Goal: Task Accomplishment & Management: Manage account settings

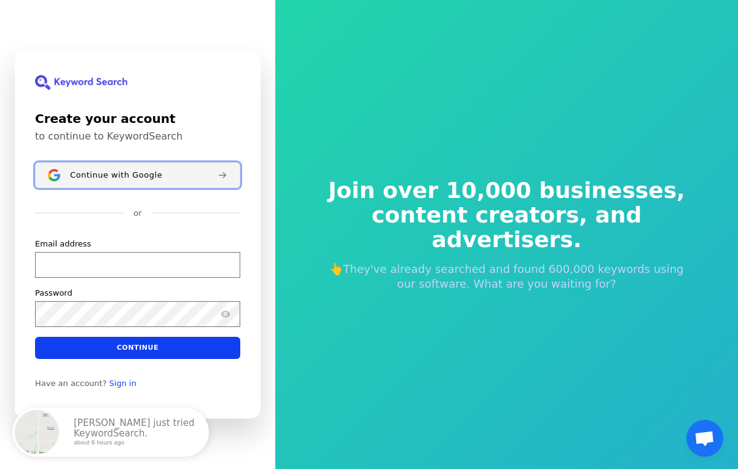
click at [90, 177] on span "Continue with Google" at bounding box center [116, 175] width 92 height 10
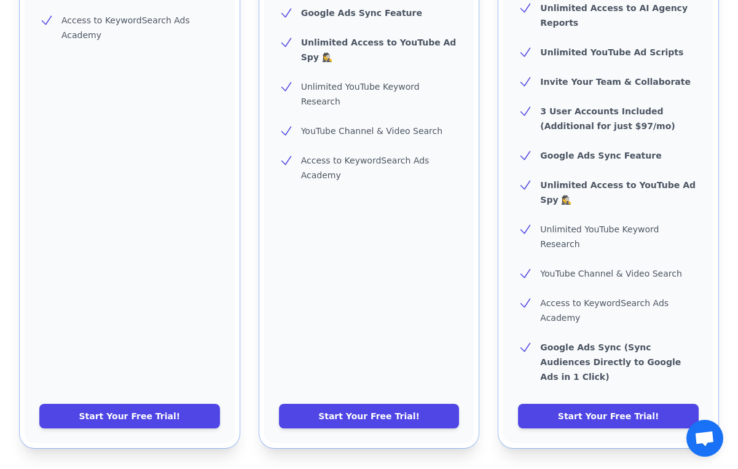
scroll to position [537, 0]
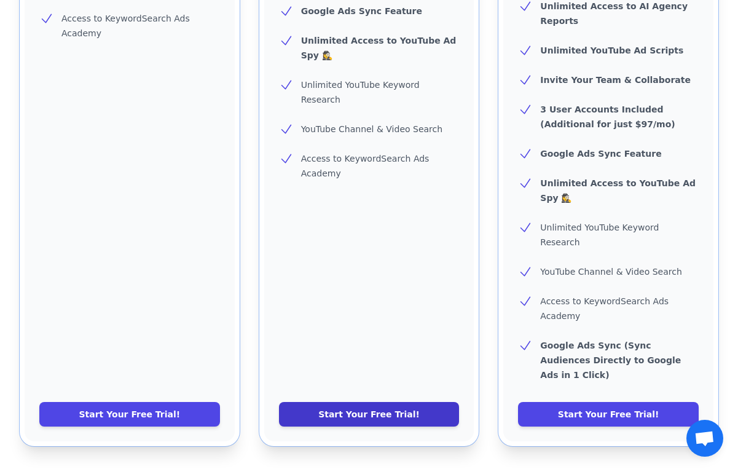
click at [395, 402] on link "Start Your Free Trial!" at bounding box center [369, 414] width 181 height 25
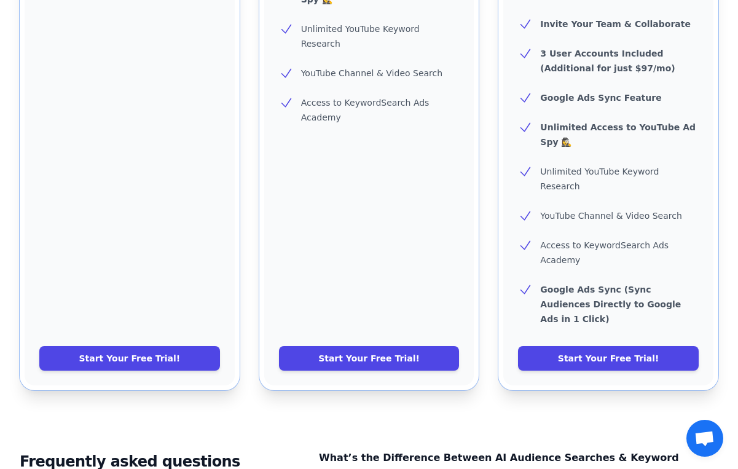
scroll to position [595, 0]
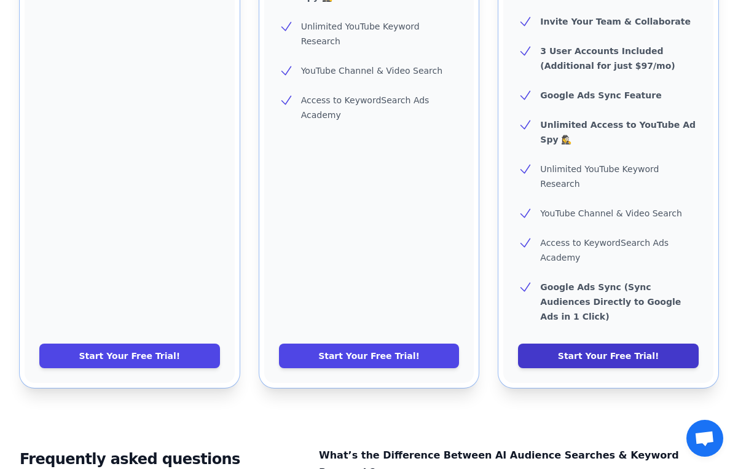
click at [546, 344] on link "Start Your Free Trial!" at bounding box center [608, 356] width 181 height 25
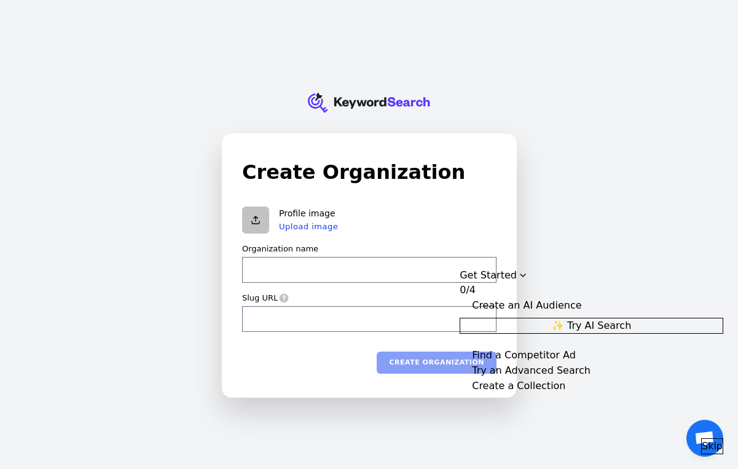
type input "N"
type input "n"
type input "N2"
type input "n2"
click at [440, 369] on button "Create organization" at bounding box center [437, 362] width 120 height 22
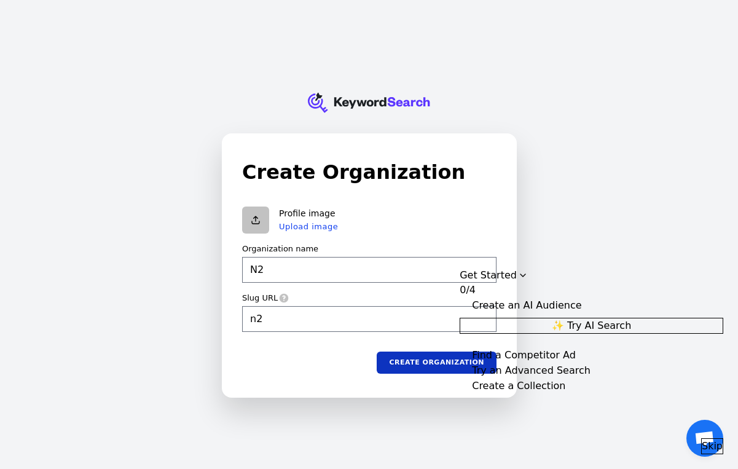
type input "N2"
type input "n2"
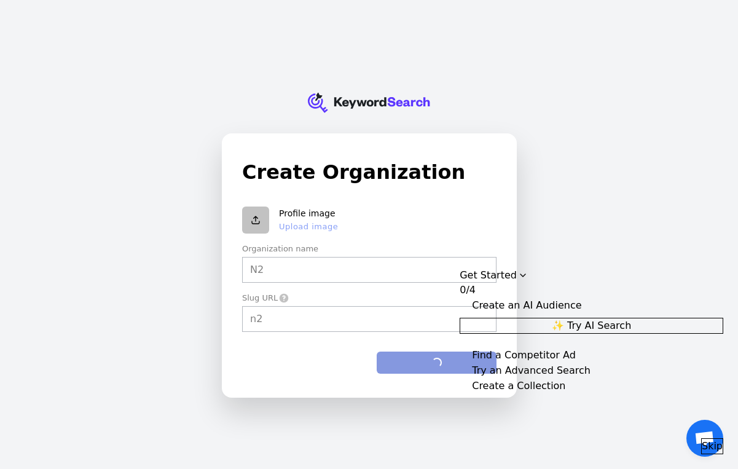
type input "N2"
type input "n2"
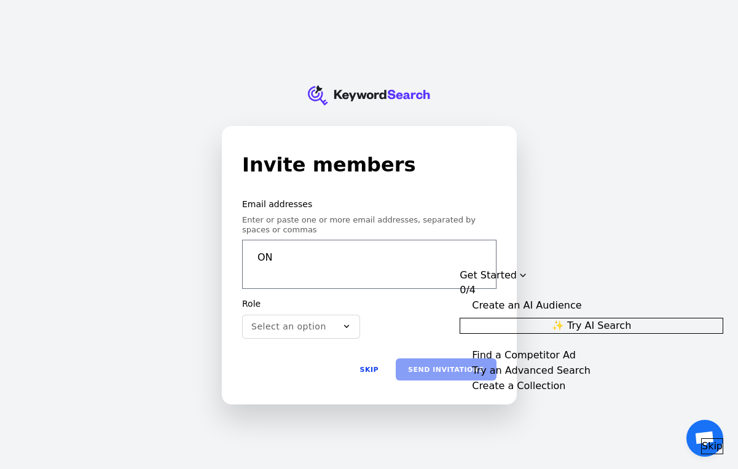
type input "O"
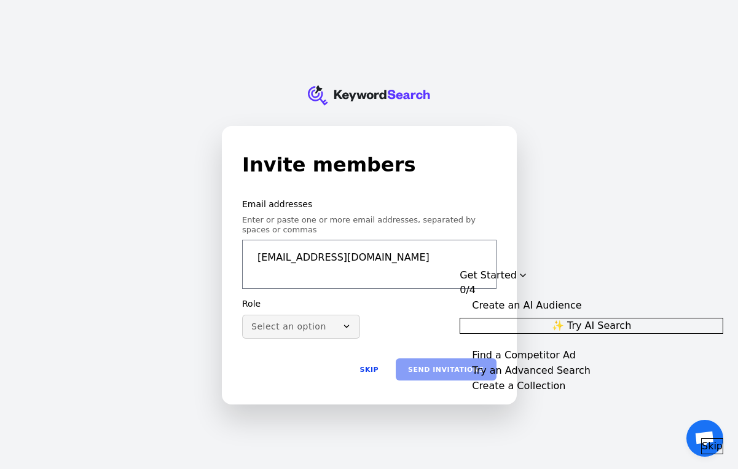
type input "onejob100@gmail.com"
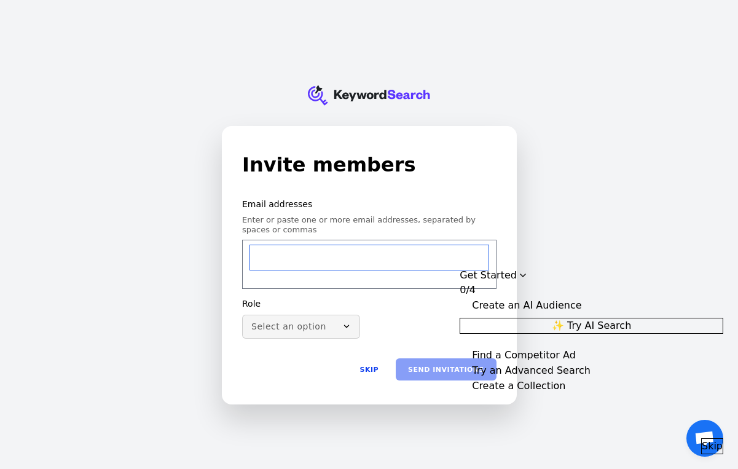
click at [351, 328] on button "Select an option" at bounding box center [301, 327] width 118 height 25
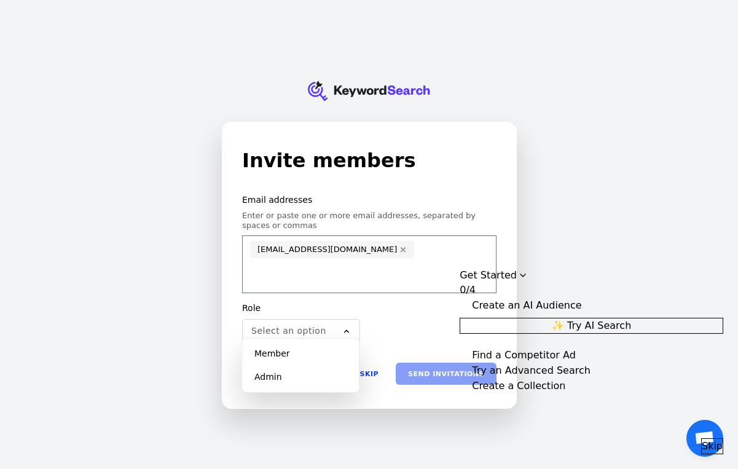
click at [441, 318] on div "Role Select an option Member Admin" at bounding box center [369, 323] width 255 height 40
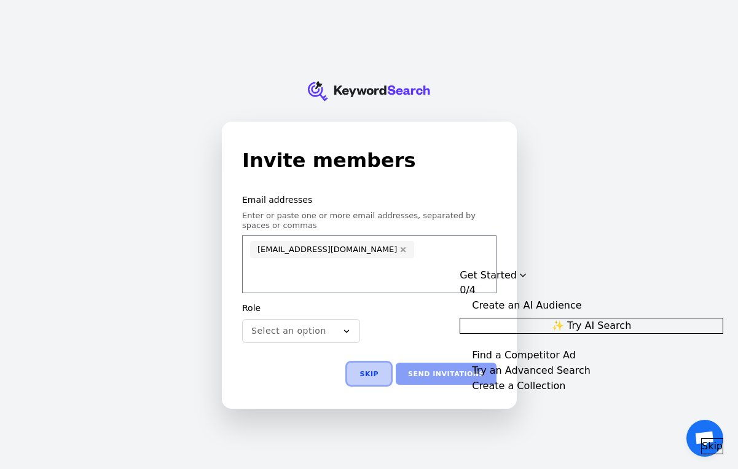
click at [378, 373] on button "Skip" at bounding box center [369, 374] width 44 height 22
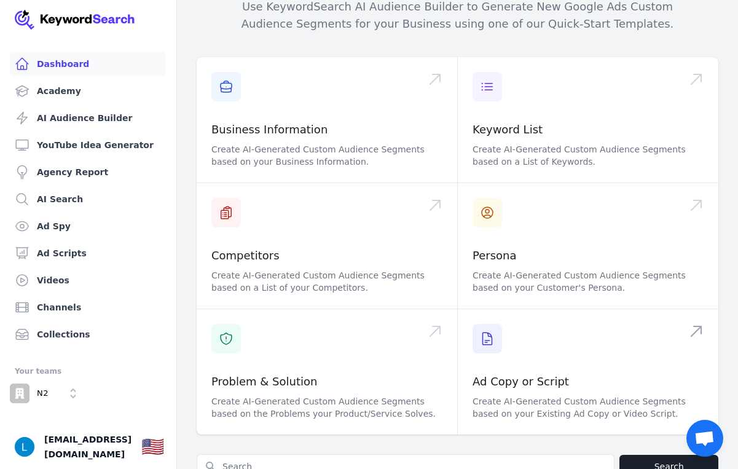
scroll to position [273, 0]
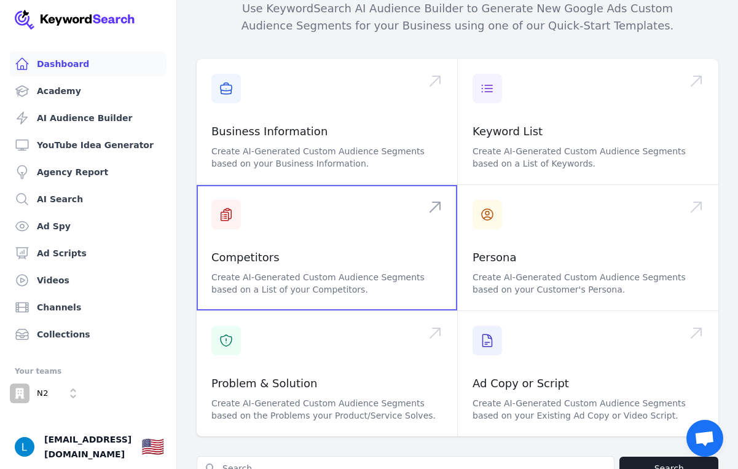
click at [222, 185] on span at bounding box center [327, 247] width 261 height 125
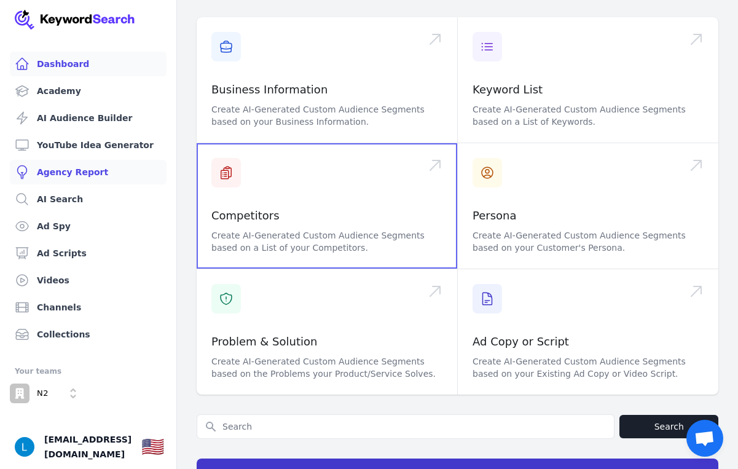
scroll to position [317, 0]
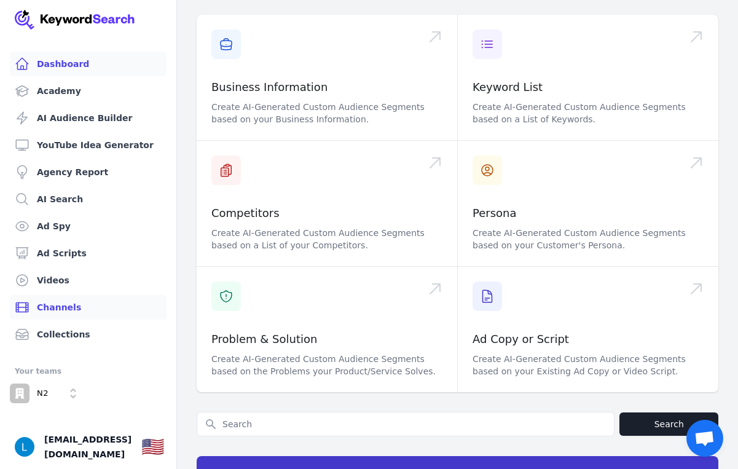
click at [54, 304] on link "Channels" at bounding box center [88, 307] width 157 height 25
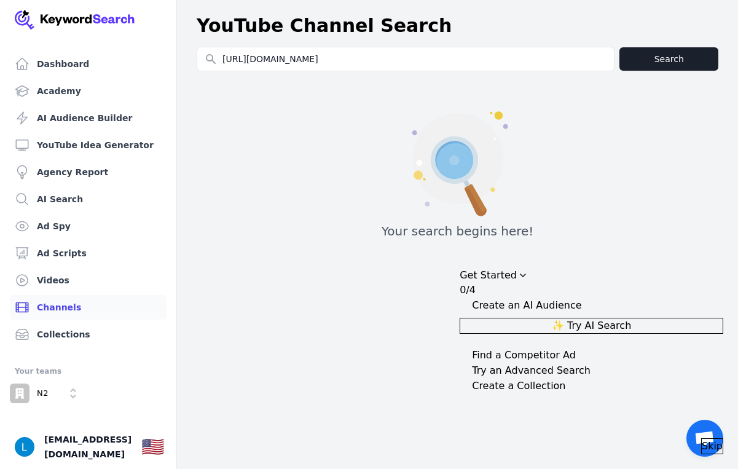
type input "[URL][DOMAIN_NAME]"
click at [657, 57] on button "Search" at bounding box center [669, 58] width 99 height 23
click at [703, 441] on span "Skip" at bounding box center [712, 446] width 21 height 15
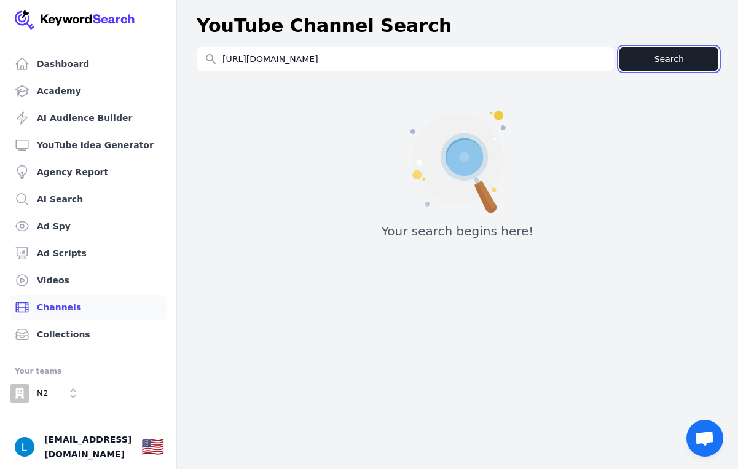
click at [666, 58] on button "Search" at bounding box center [669, 58] width 99 height 23
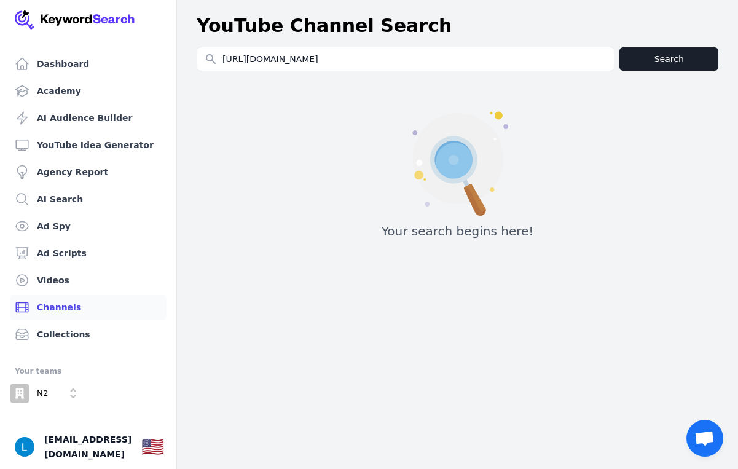
click at [465, 156] on icon at bounding box center [454, 160] width 38 height 38
click at [23, 450] on img "Open user button" at bounding box center [25, 447] width 20 height 20
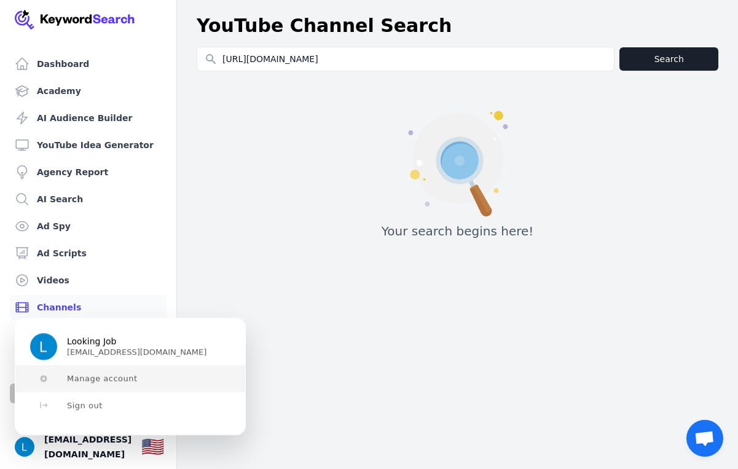
click at [65, 382] on button "Manage account" at bounding box center [130, 378] width 230 height 27
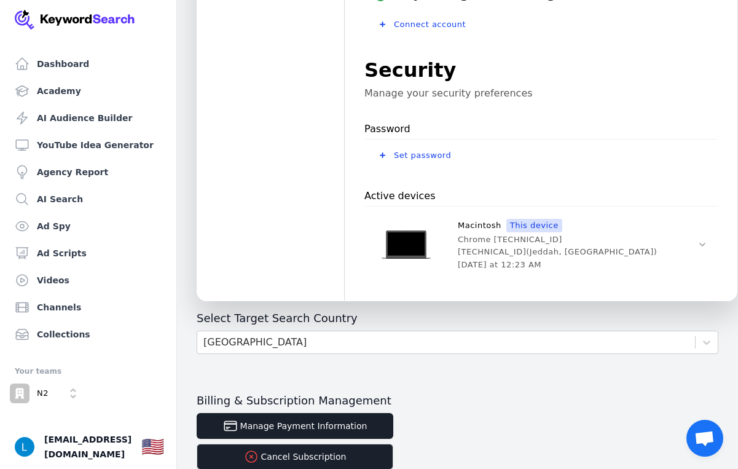
scroll to position [436, 0]
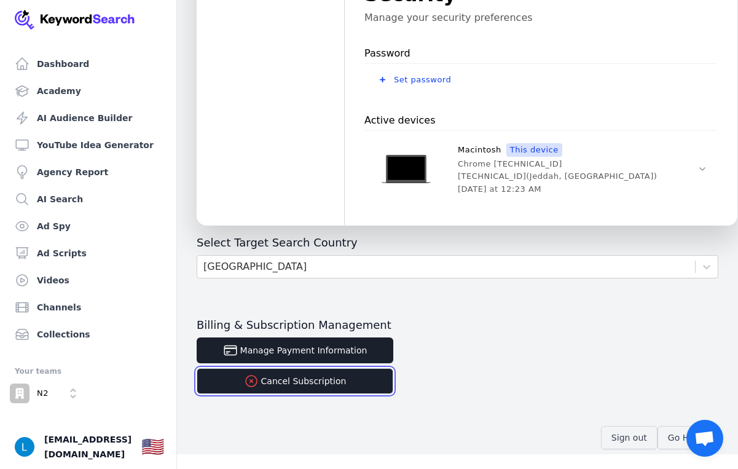
click at [318, 382] on button "Cancel Subscription" at bounding box center [295, 381] width 197 height 26
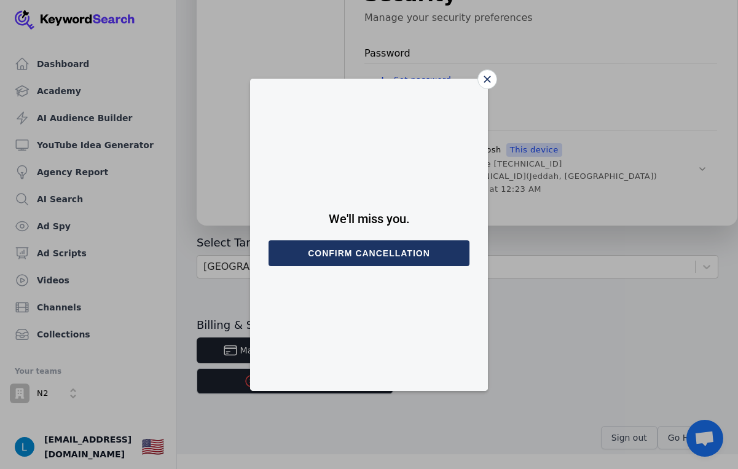
click at [494, 79] on div "Close" at bounding box center [488, 79] width 20 height 20
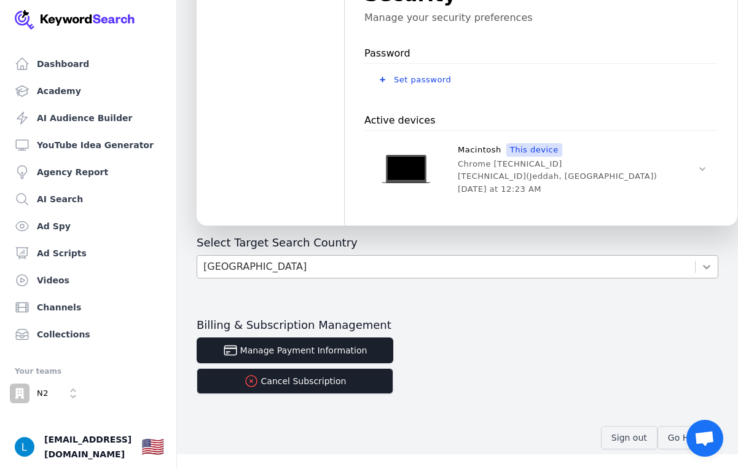
click at [708, 267] on icon at bounding box center [706, 267] width 7 height 4
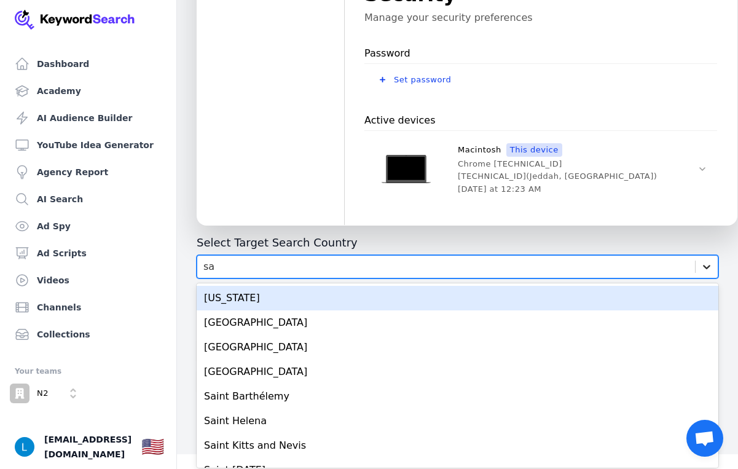
type input "sau"
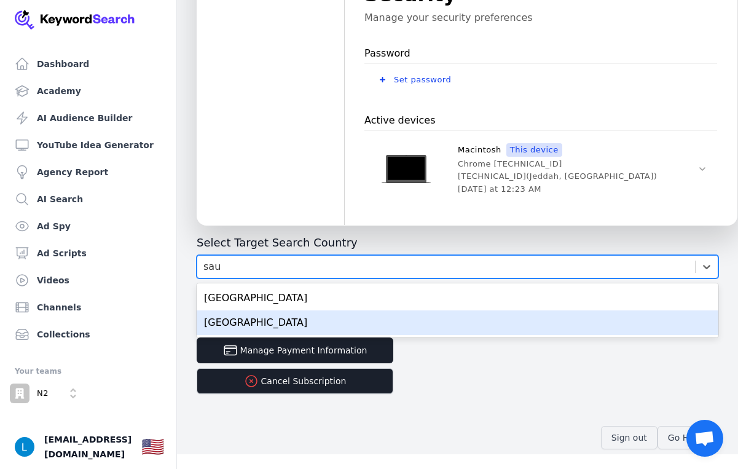
click at [565, 330] on div "Saudi Arabia" at bounding box center [458, 322] width 522 height 25
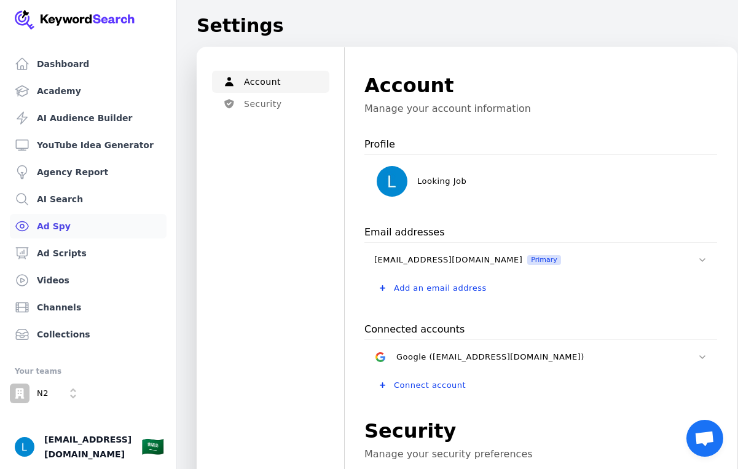
click at [58, 227] on link "Ad Spy" at bounding box center [88, 226] width 157 height 25
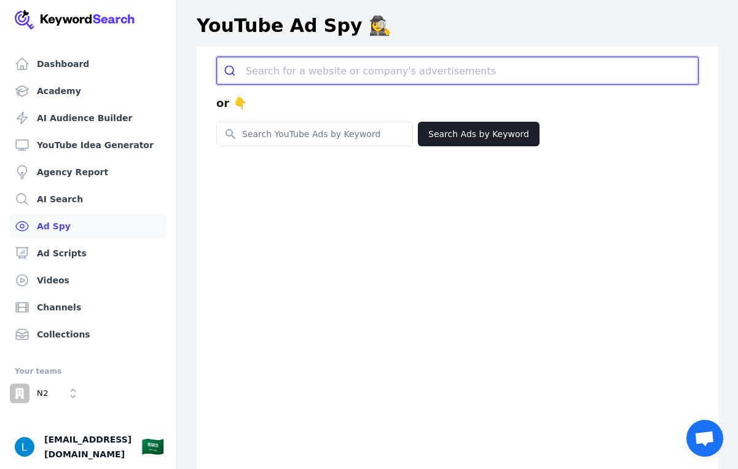
click at [361, 71] on input "search" at bounding box center [472, 70] width 452 height 27
paste input "[URL][DOMAIN_NAME]"
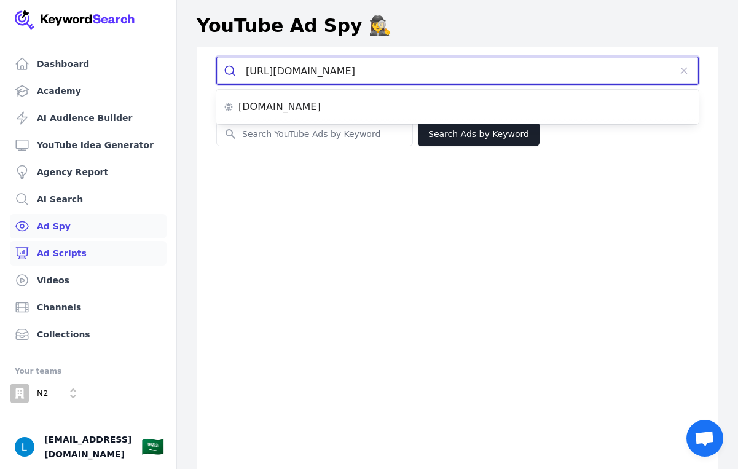
type input "[URL][DOMAIN_NAME]"
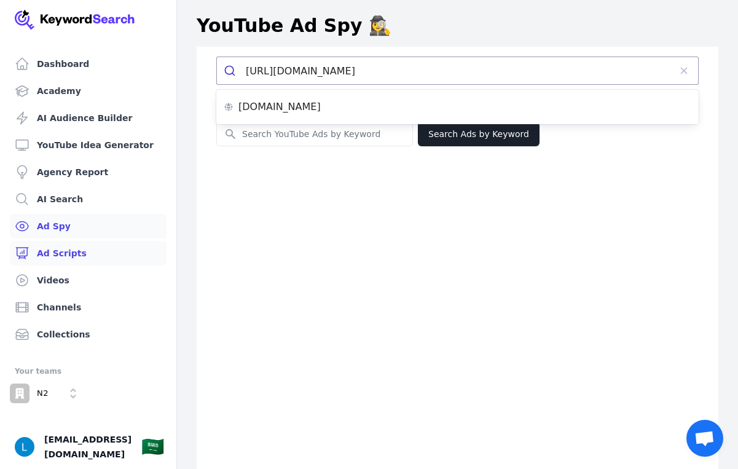
click at [66, 248] on link "Ad Scripts" at bounding box center [88, 253] width 157 height 25
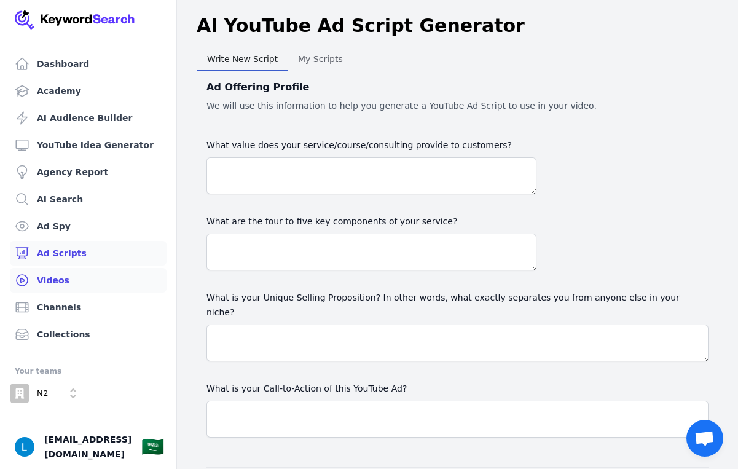
click at [60, 275] on link "Videos" at bounding box center [88, 280] width 157 height 25
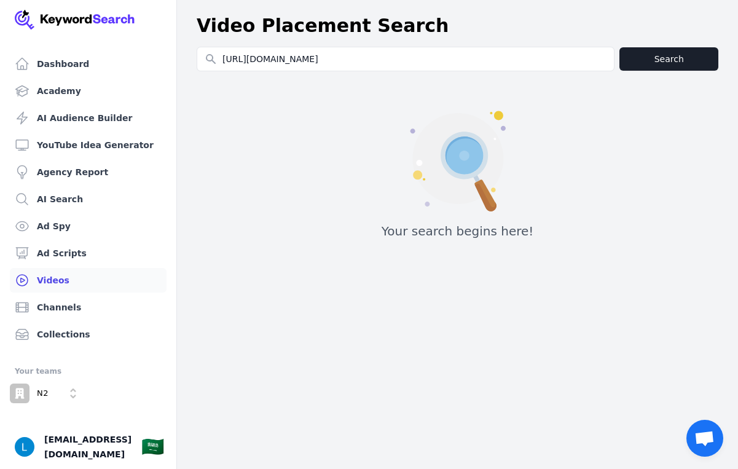
type input "[URL][DOMAIN_NAME]"
click at [647, 51] on button "Search" at bounding box center [669, 58] width 99 height 23
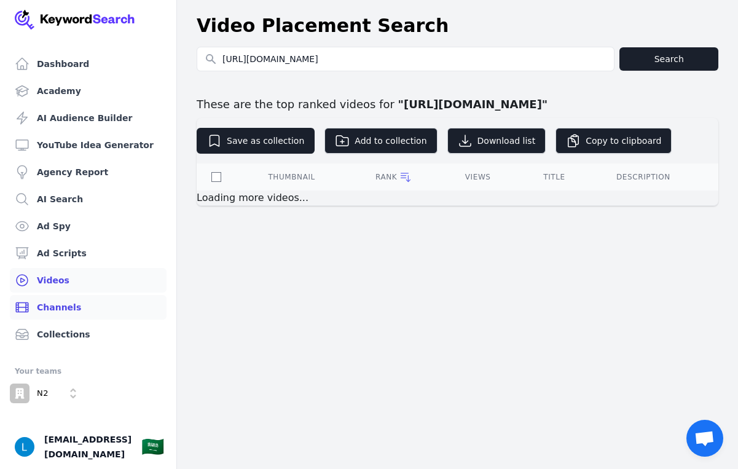
click at [82, 310] on link "Channels" at bounding box center [88, 307] width 157 height 25
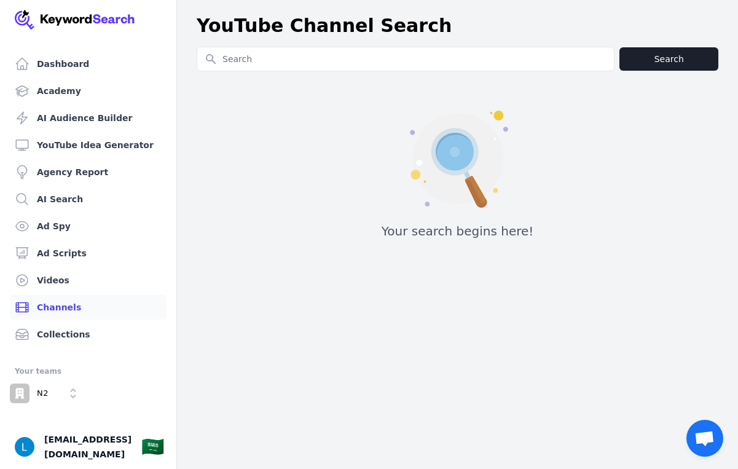
click at [392, 62] on input "Search for YouTube Keywords" at bounding box center [405, 58] width 417 height 23
type input "[URL][DOMAIN_NAME]"
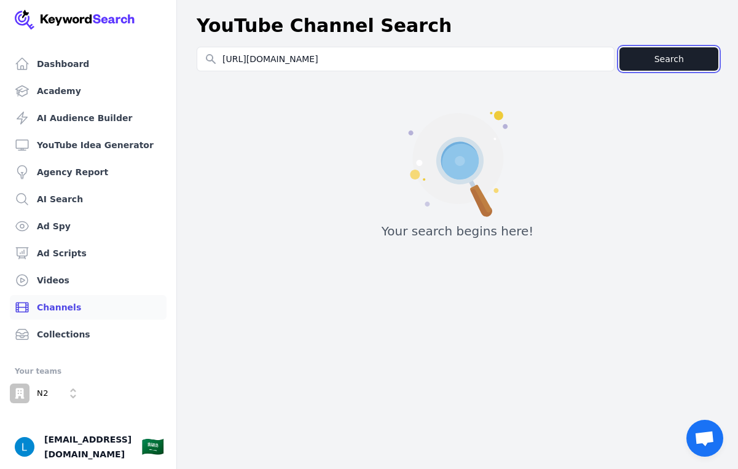
click at [642, 61] on button "Search" at bounding box center [669, 58] width 99 height 23
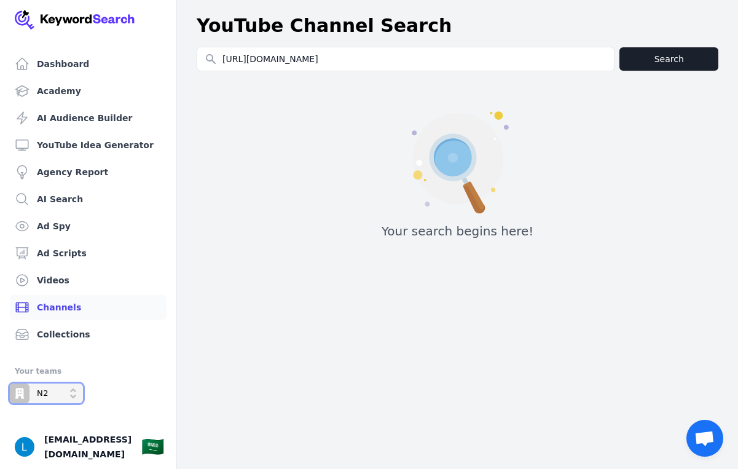
click at [35, 395] on div "N2" at bounding box center [29, 394] width 39 height 20
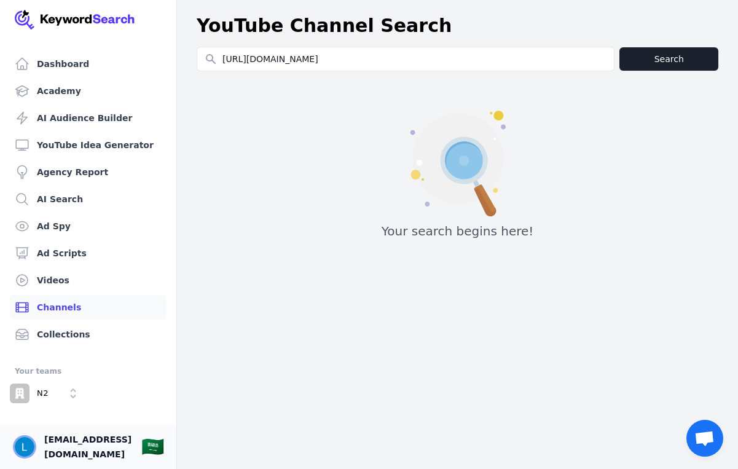
click at [25, 453] on img "Open user button" at bounding box center [25, 447] width 20 height 20
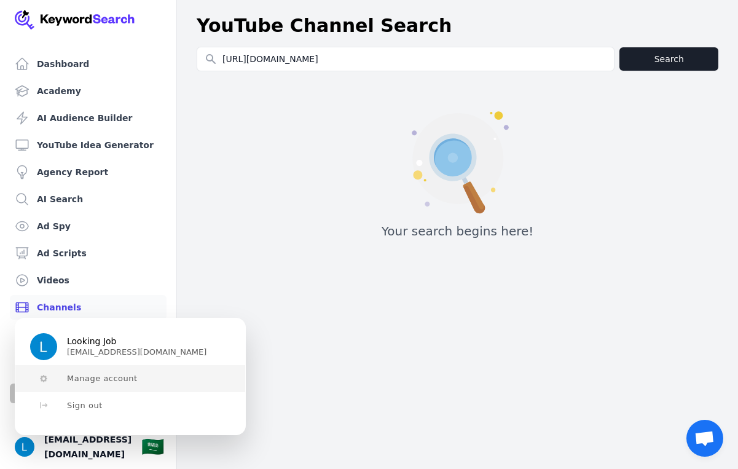
click at [102, 382] on span "Manage account" at bounding box center [102, 379] width 71 height 10
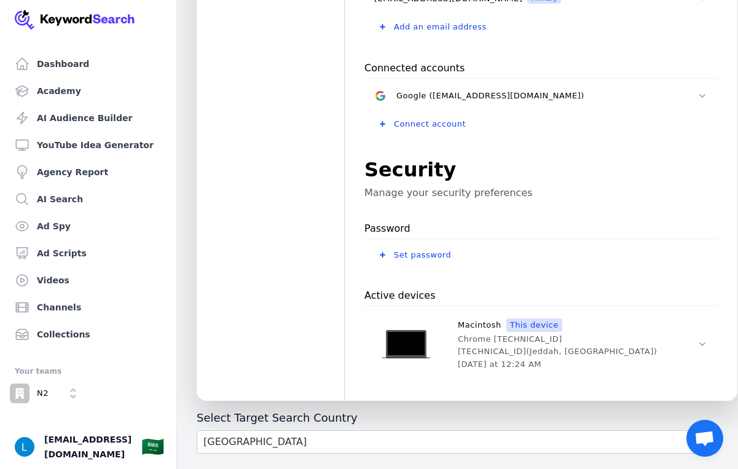
scroll to position [436, 0]
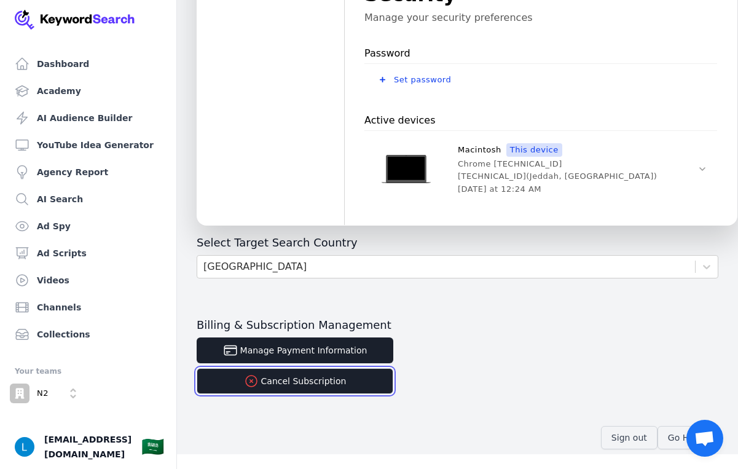
click at [297, 385] on button "Cancel Subscription" at bounding box center [295, 381] width 197 height 26
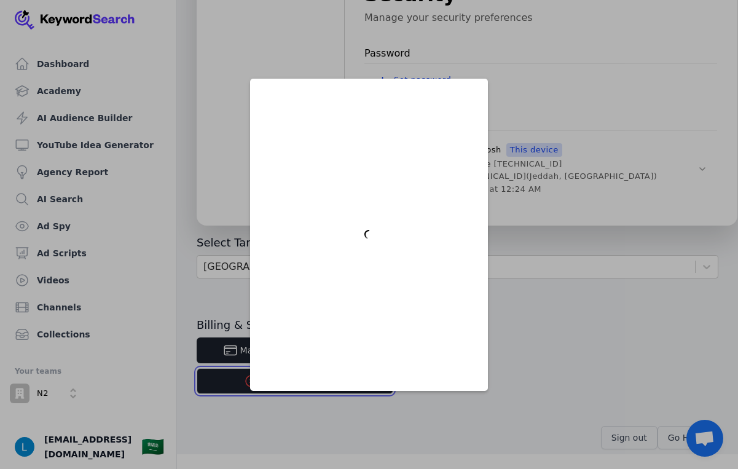
scroll to position [0, 0]
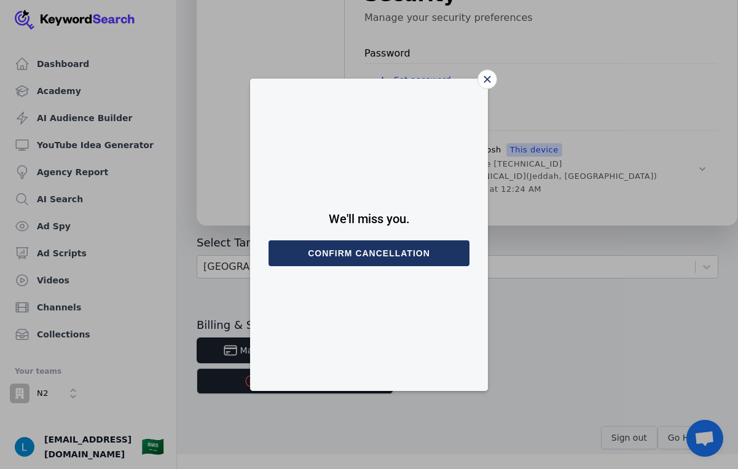
click at [390, 256] on button "Confirm cancellation" at bounding box center [369, 253] width 201 height 26
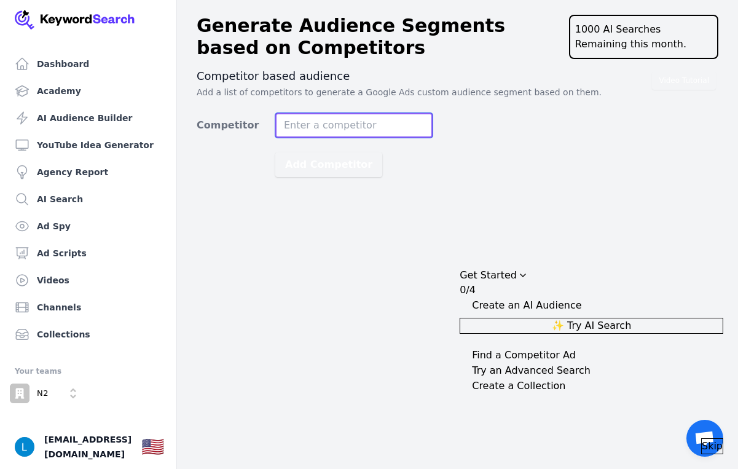
click at [301, 125] on input "Competitor" at bounding box center [353, 125] width 157 height 25
paste input "[URL][DOMAIN_NAME]"
type input "[URL][DOMAIN_NAME]"
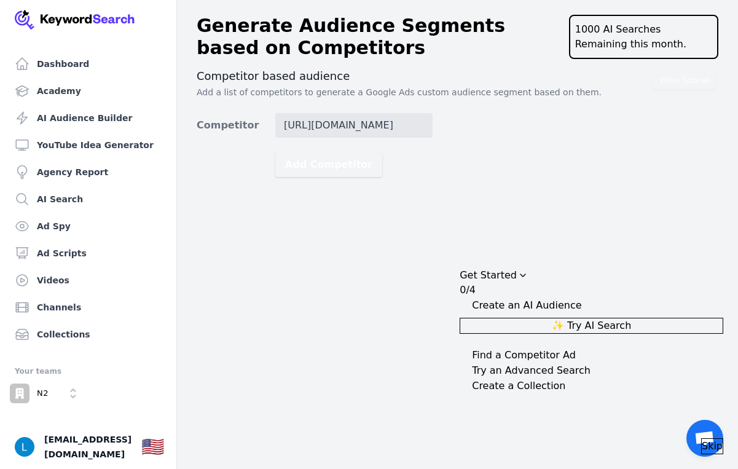
scroll to position [0, 0]
click at [133, 140] on link "YouTube Idea Generator" at bounding box center [88, 145] width 157 height 25
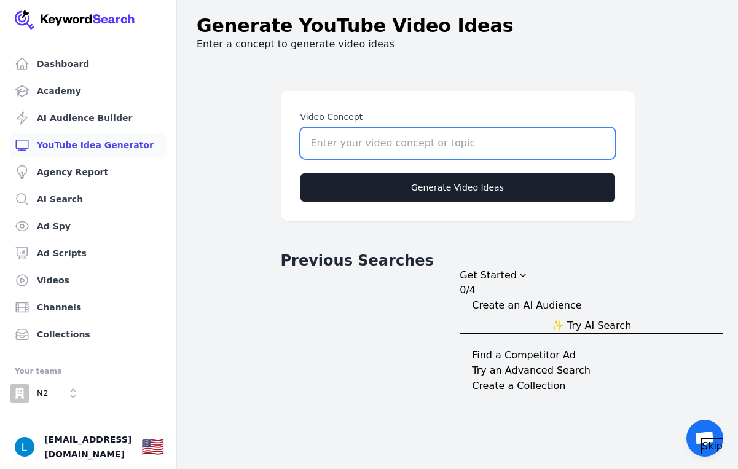
click at [334, 141] on input "Video Concept" at bounding box center [458, 143] width 315 height 31
paste input "[URL][DOMAIN_NAME]"
type input "[URL][DOMAIN_NAME]"
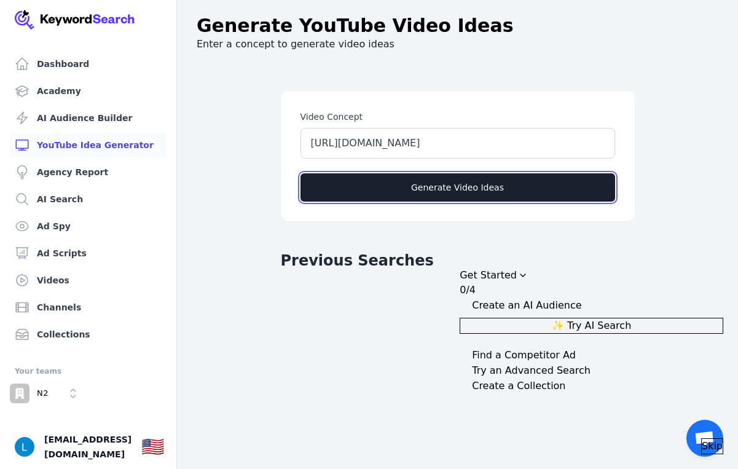
click at [385, 178] on button "Generate Video Ideas" at bounding box center [458, 187] width 315 height 28
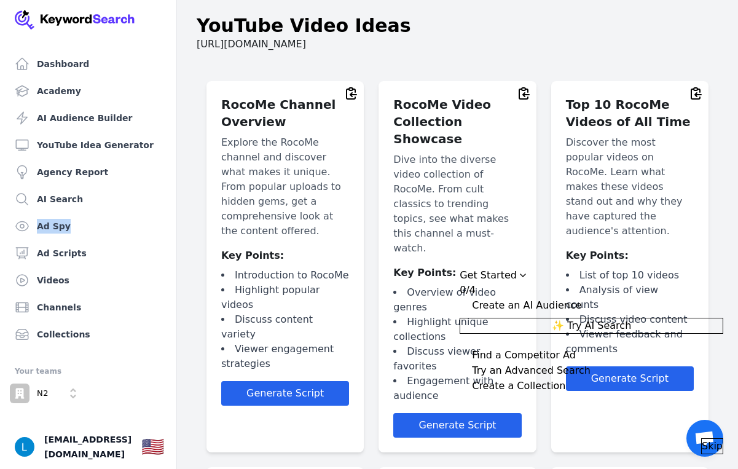
click at [705, 439] on span "Skip" at bounding box center [712, 446] width 21 height 15
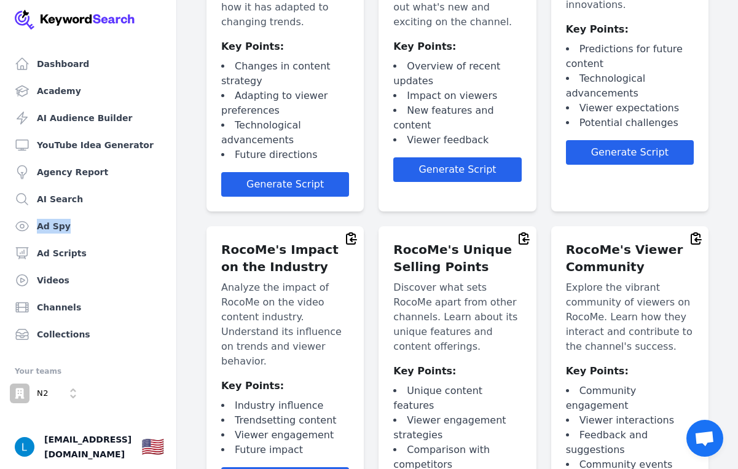
scroll to position [2623, 0]
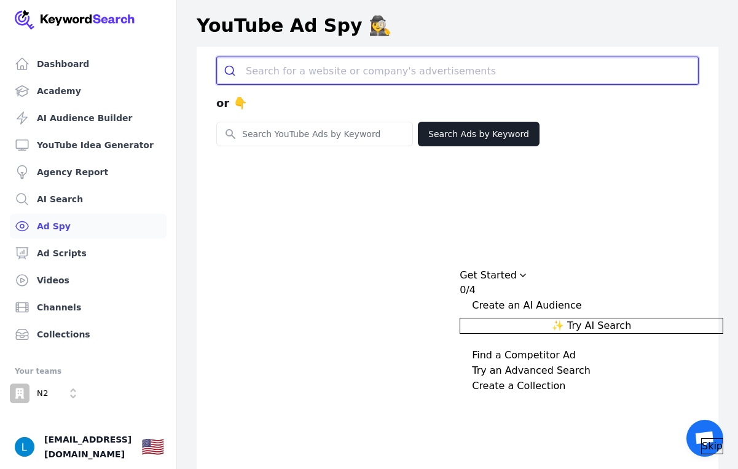
click at [331, 67] on input "search" at bounding box center [472, 70] width 452 height 27
paste input "[URL][DOMAIN_NAME]"
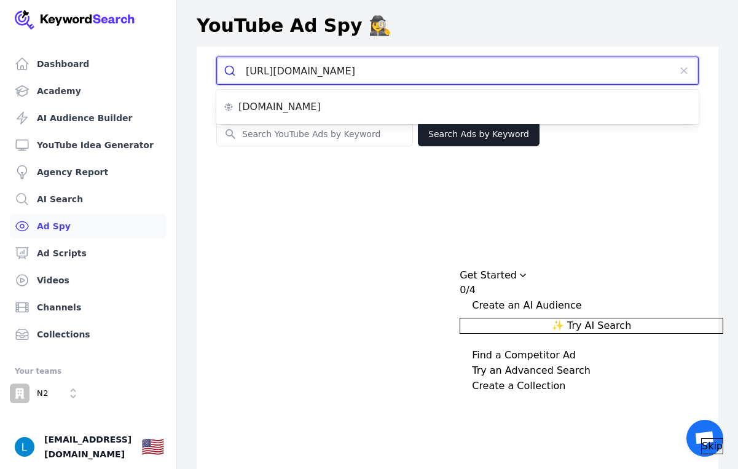
type input "[URL][DOMAIN_NAME]"
click at [550, 73] on input "[URL][DOMAIN_NAME]" at bounding box center [458, 70] width 424 height 27
click at [0, 0] on button "submit" at bounding box center [0, 0] width 0 height 0
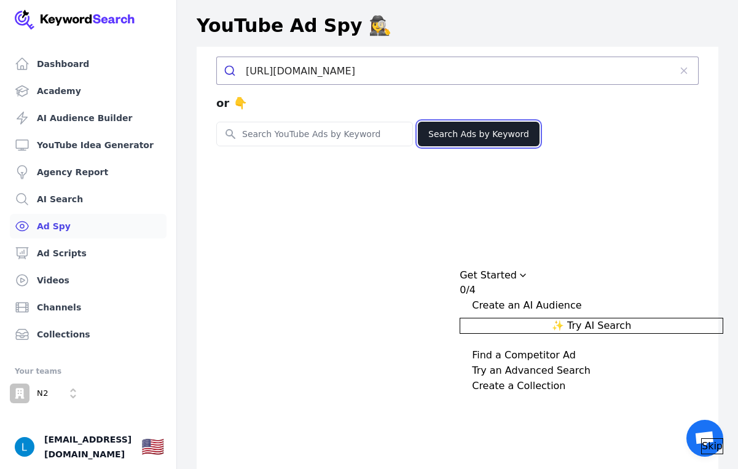
click at [466, 135] on button "Search Ads by Keyword" at bounding box center [479, 134] width 122 height 25
click at [42, 226] on link "Ad Spy" at bounding box center [88, 226] width 157 height 25
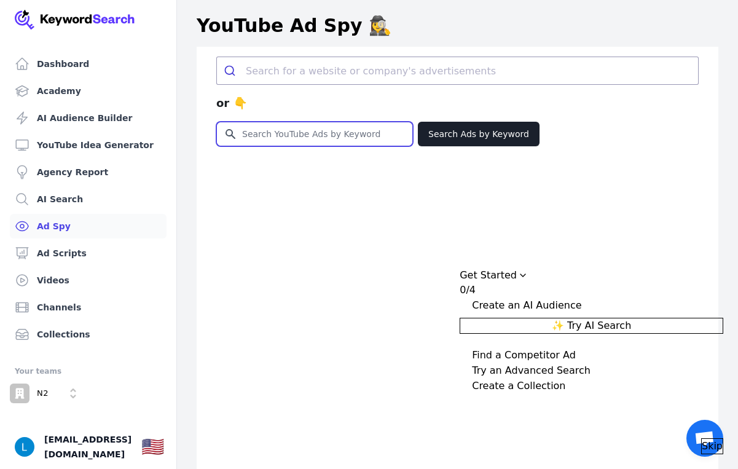
click at [266, 136] on input "Search for YouTube Keywords" at bounding box center [314, 133] width 195 height 23
type input "roco_me"
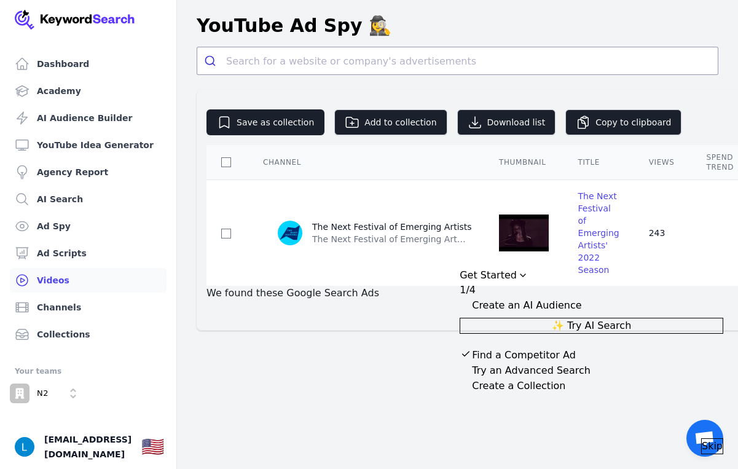
click at [55, 279] on link "Videos" at bounding box center [88, 280] width 157 height 25
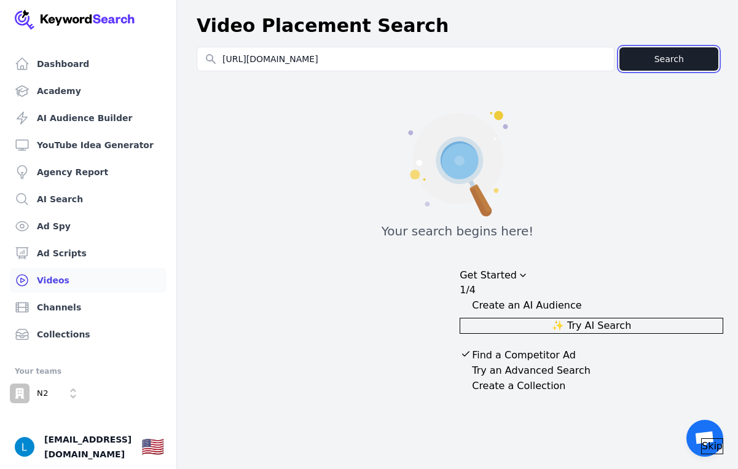
click at [648, 63] on button "Search" at bounding box center [669, 58] width 99 height 23
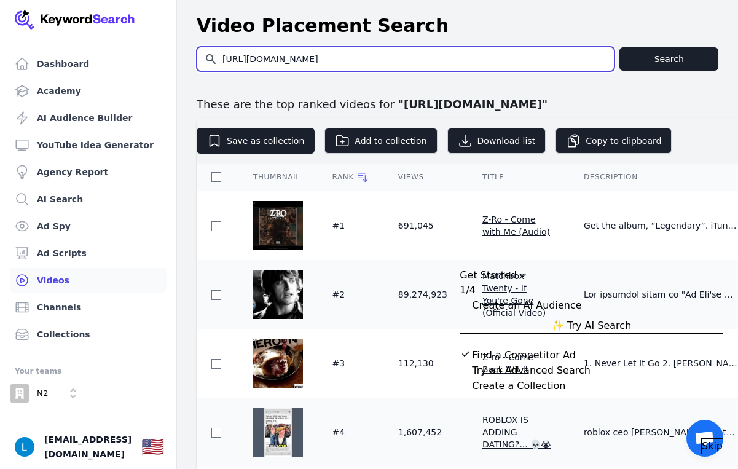
click at [397, 63] on input "[URL][DOMAIN_NAME]" at bounding box center [405, 58] width 417 height 23
paste input "[DOMAIN_NAME][URL]"
type input "[URL][DOMAIN_NAME]"
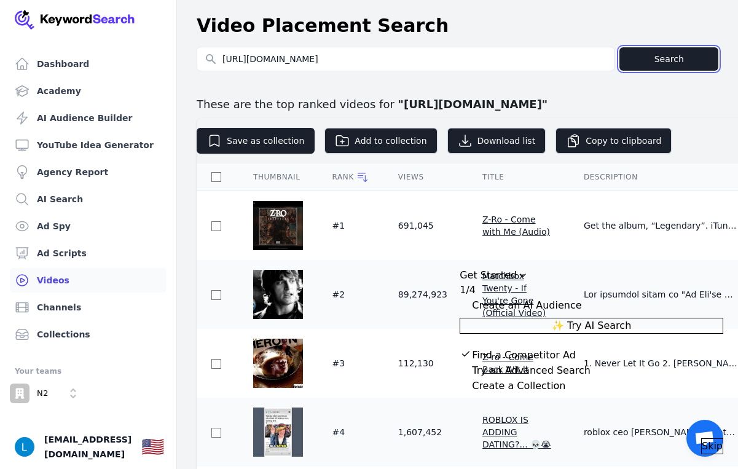
click at [691, 57] on button "Search" at bounding box center [669, 58] width 99 height 23
click at [705, 440] on span "Skip" at bounding box center [712, 446] width 21 height 15
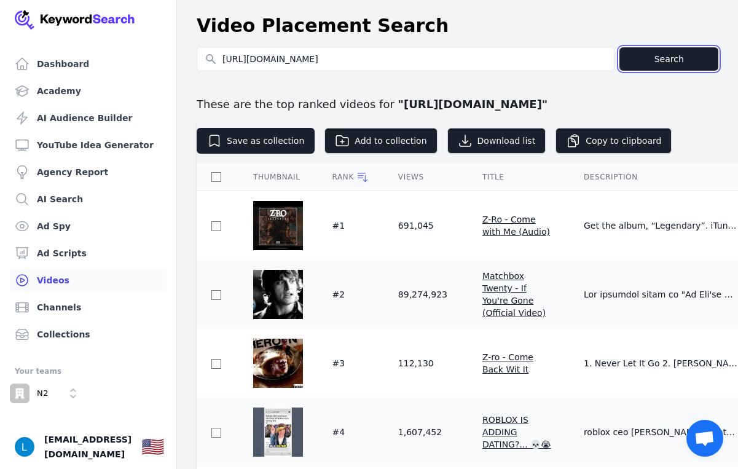
click at [637, 55] on button "Search" at bounding box center [669, 58] width 99 height 23
click at [97, 178] on link "Agency Report" at bounding box center [88, 172] width 157 height 25
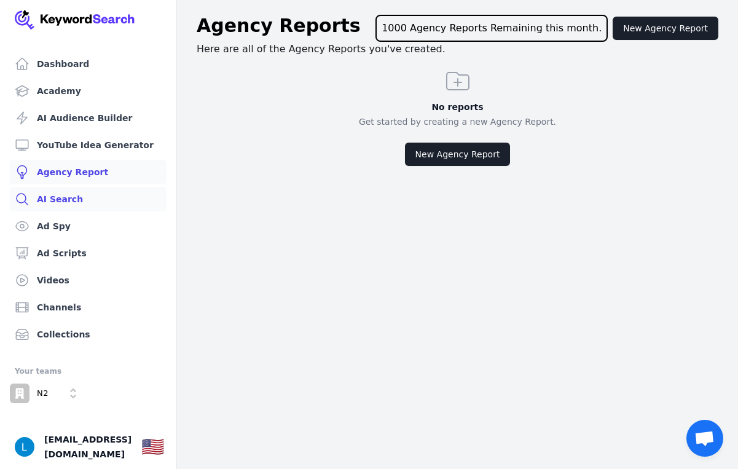
click at [62, 197] on link "AI Search" at bounding box center [88, 199] width 157 height 25
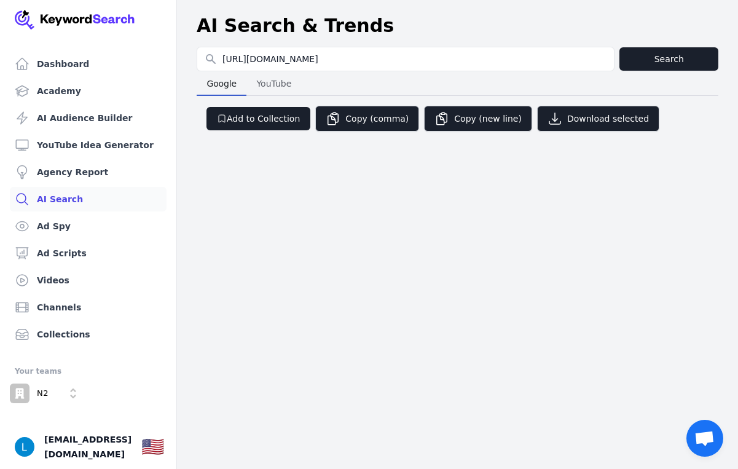
type input "[URL][DOMAIN_NAME]"
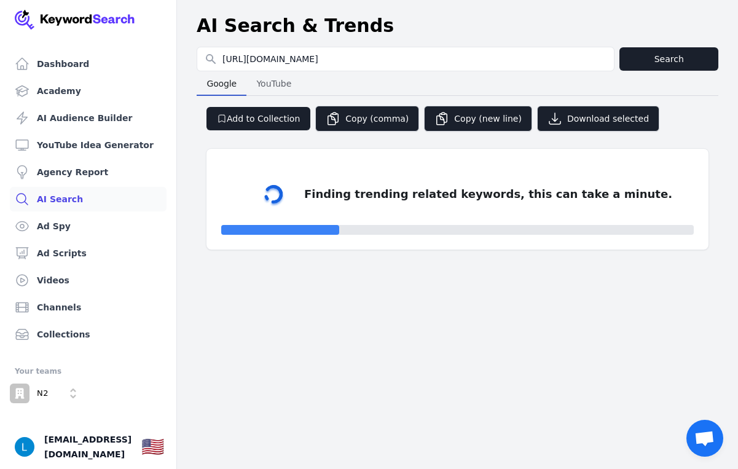
select select "50"
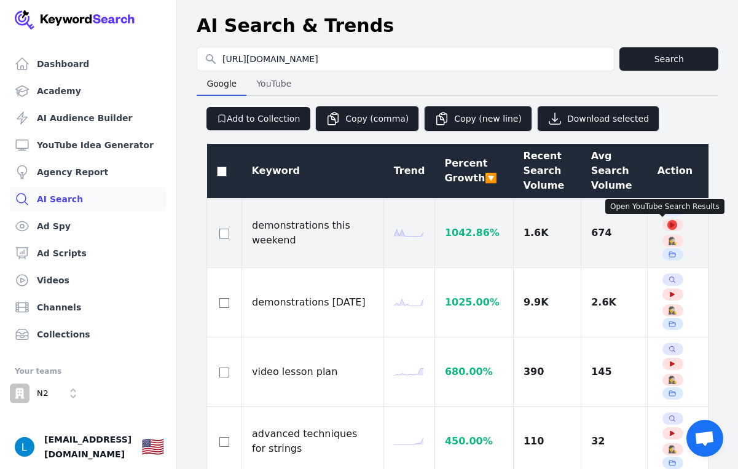
click at [670, 226] on icon "button" at bounding box center [672, 225] width 5 height 5
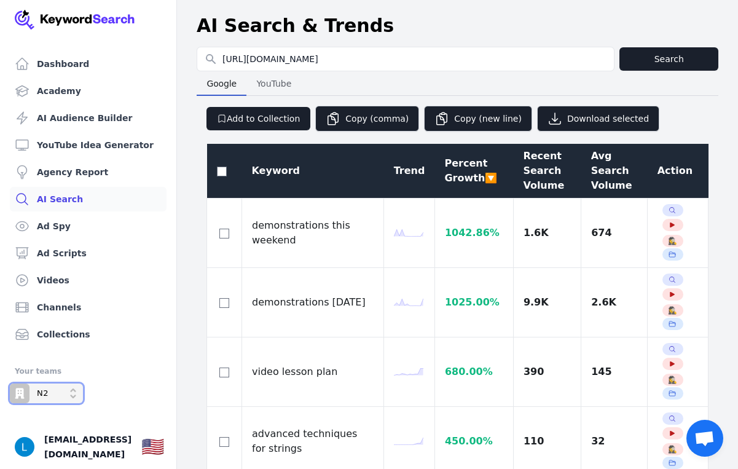
click at [31, 396] on div "N2" at bounding box center [29, 394] width 39 height 20
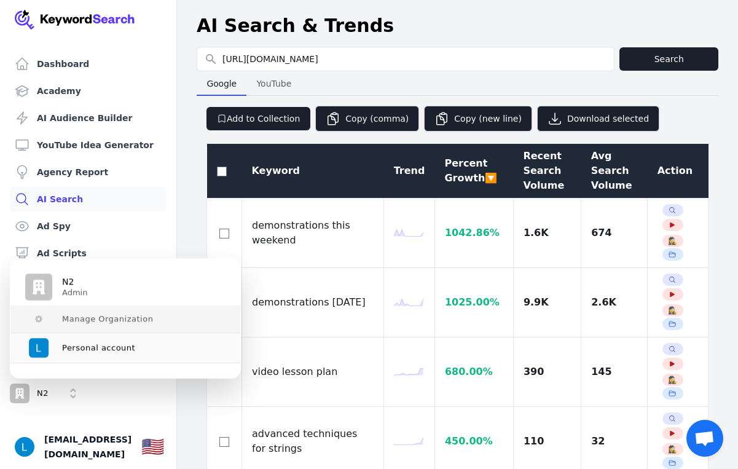
click at [52, 315] on div "N2 is active" at bounding box center [38, 318] width 27 height 7
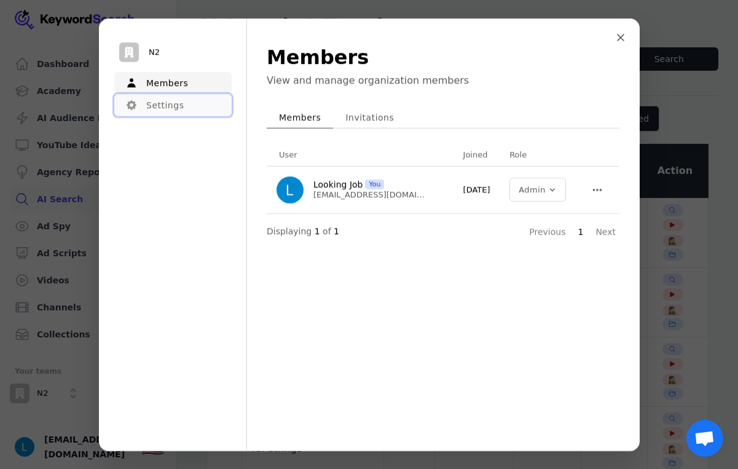
click at [177, 108] on button "Settings" at bounding box center [172, 105] width 117 height 22
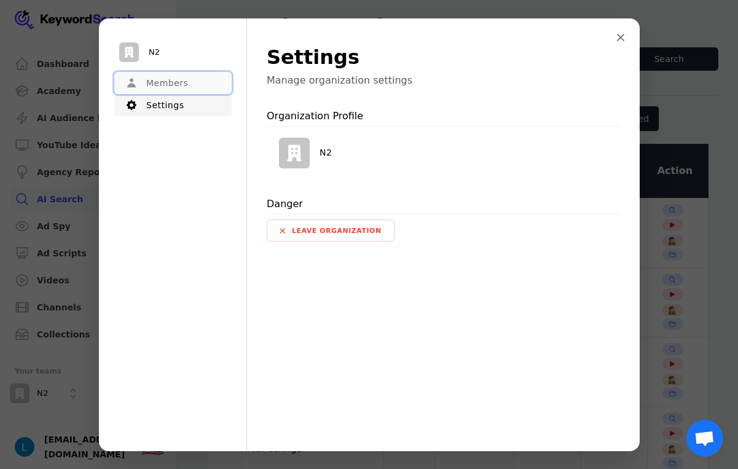
click at [150, 81] on button "Members" at bounding box center [172, 83] width 117 height 22
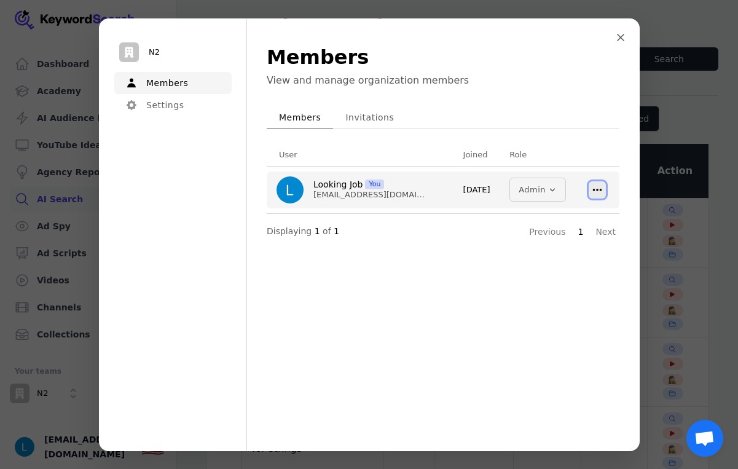
click at [593, 191] on icon at bounding box center [598, 189] width 10 height 10
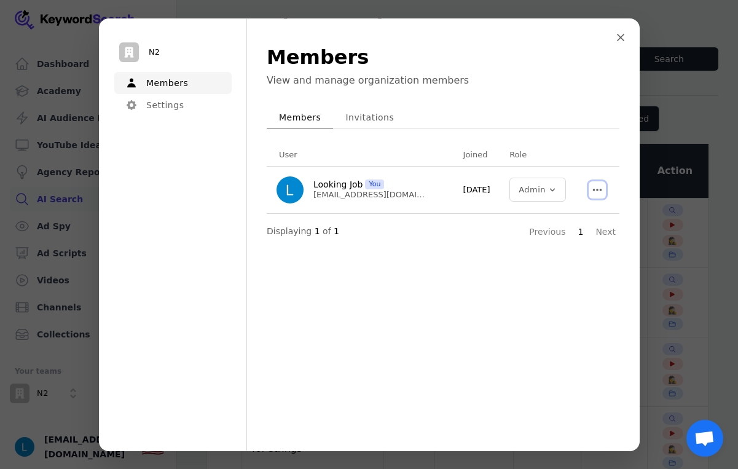
click at [521, 293] on div "Menu Members View and manage organization members Members Invitations User Join…" at bounding box center [443, 235] width 392 height 432
click at [626, 36] on button "Close modal" at bounding box center [621, 37] width 22 height 22
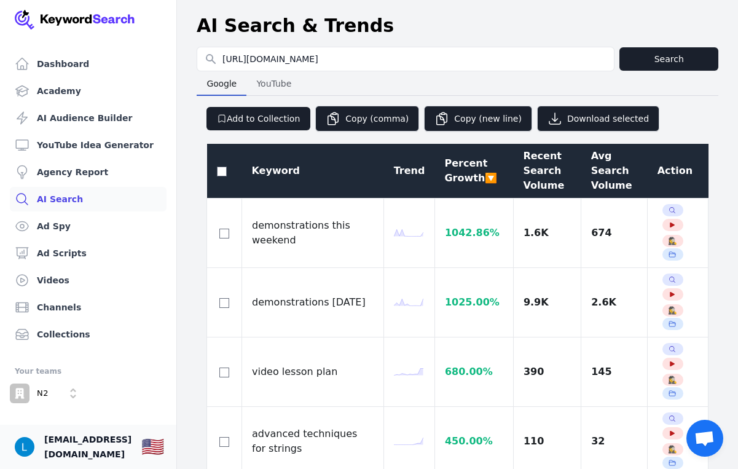
click at [116, 450] on span "[EMAIL_ADDRESS][DOMAIN_NAME]" at bounding box center [87, 447] width 87 height 30
